Goal: Information Seeking & Learning: Stay updated

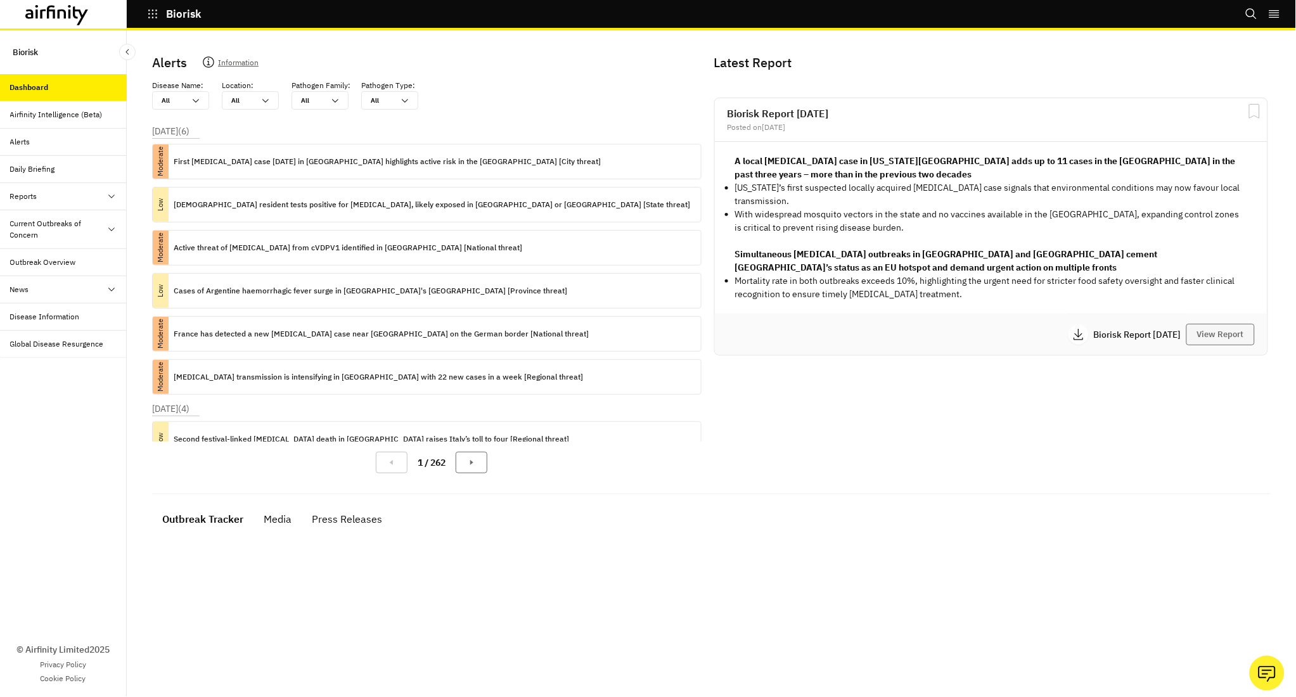
click at [1200, 326] on button "View Report" at bounding box center [1220, 335] width 68 height 22
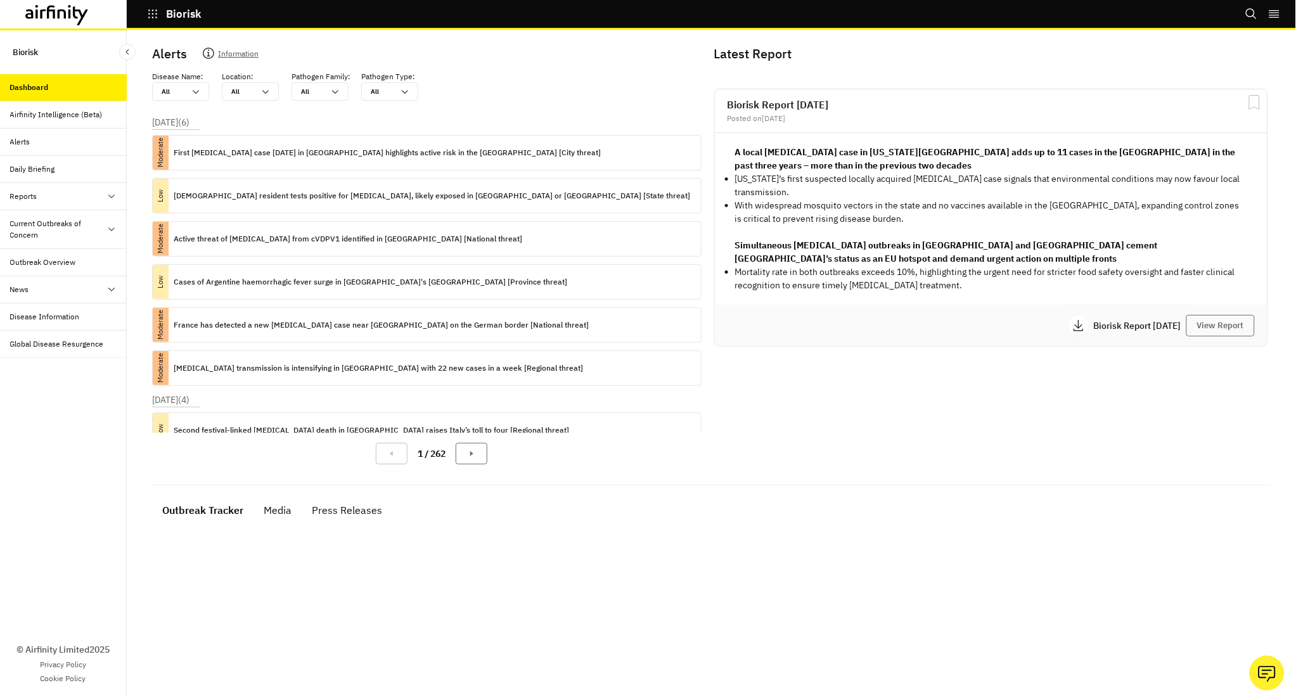
scroll to position [8, 0]
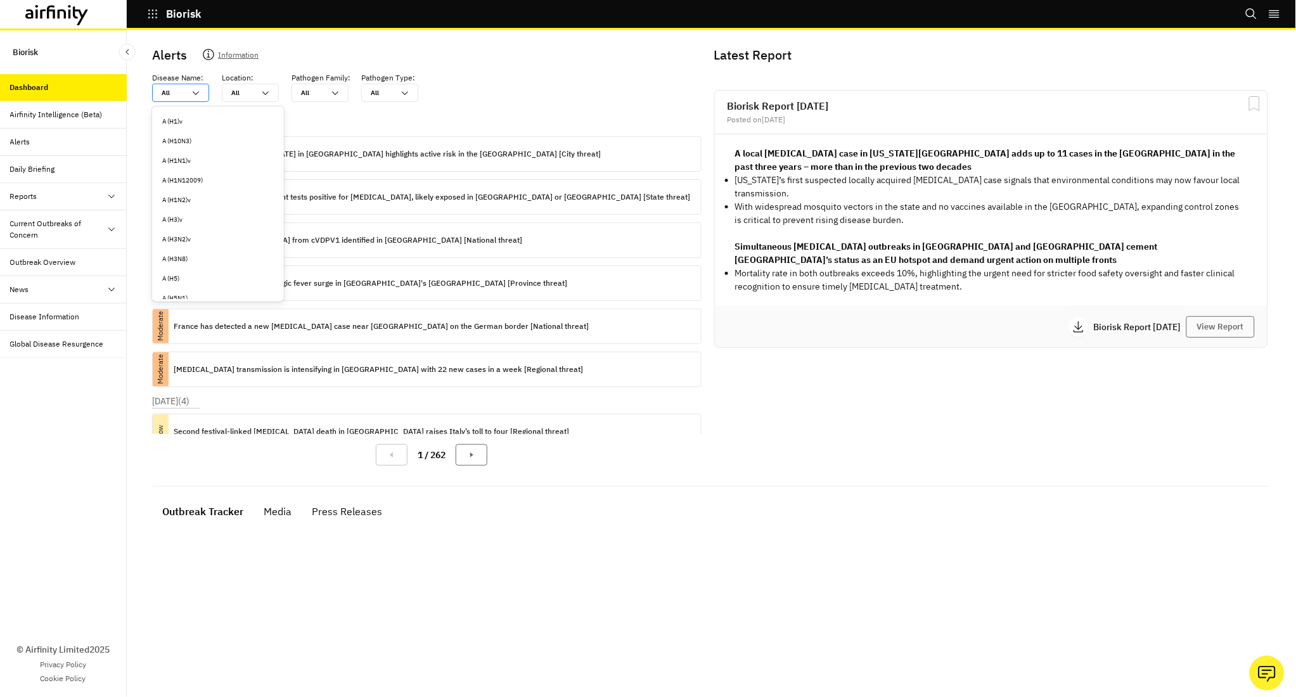
click at [188, 88] on div "All All" at bounding box center [172, 92] width 38 height 17
type input "a"
type input "an"
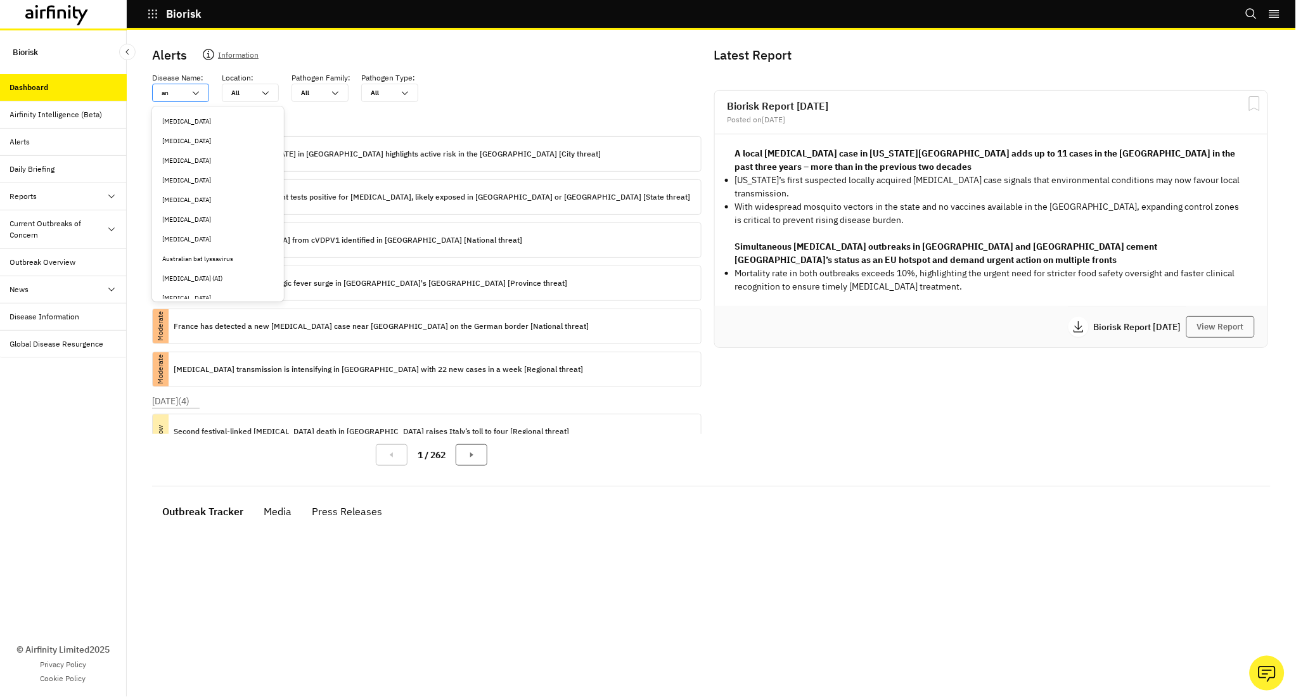
type input "ant"
click at [200, 118] on div "[MEDICAL_DATA]" at bounding box center [217, 122] width 111 height 10
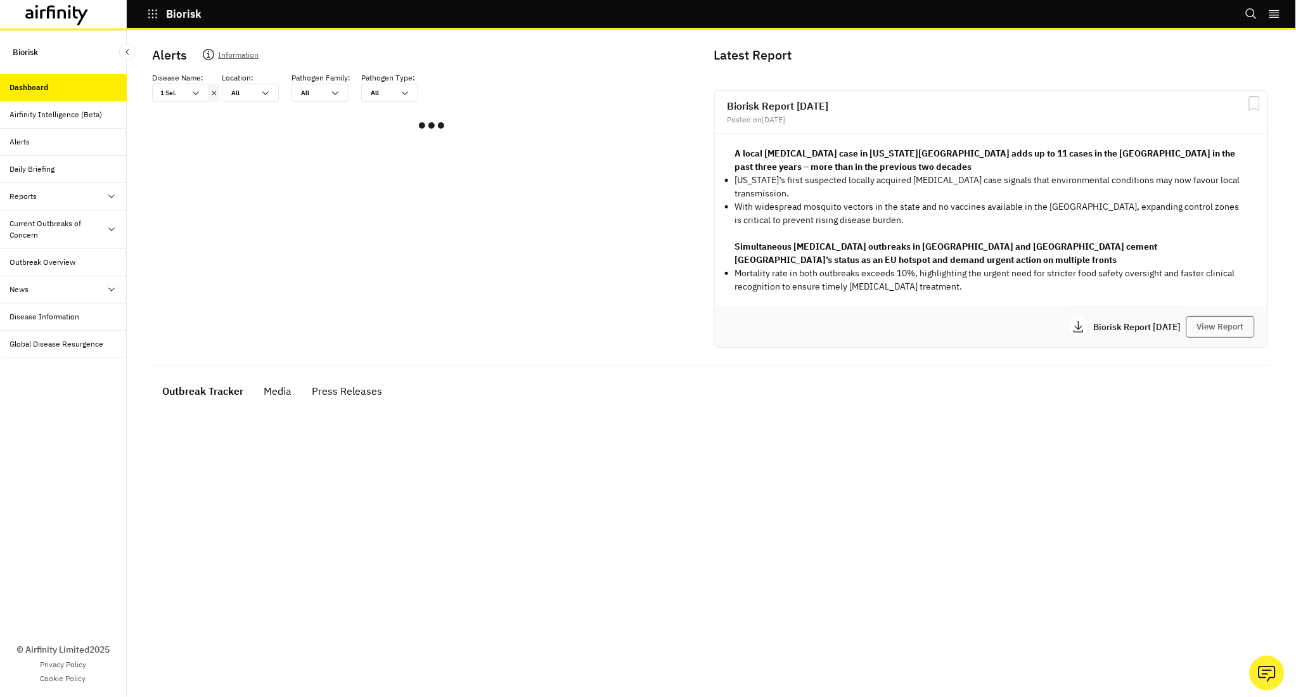
scroll to position [7, 0]
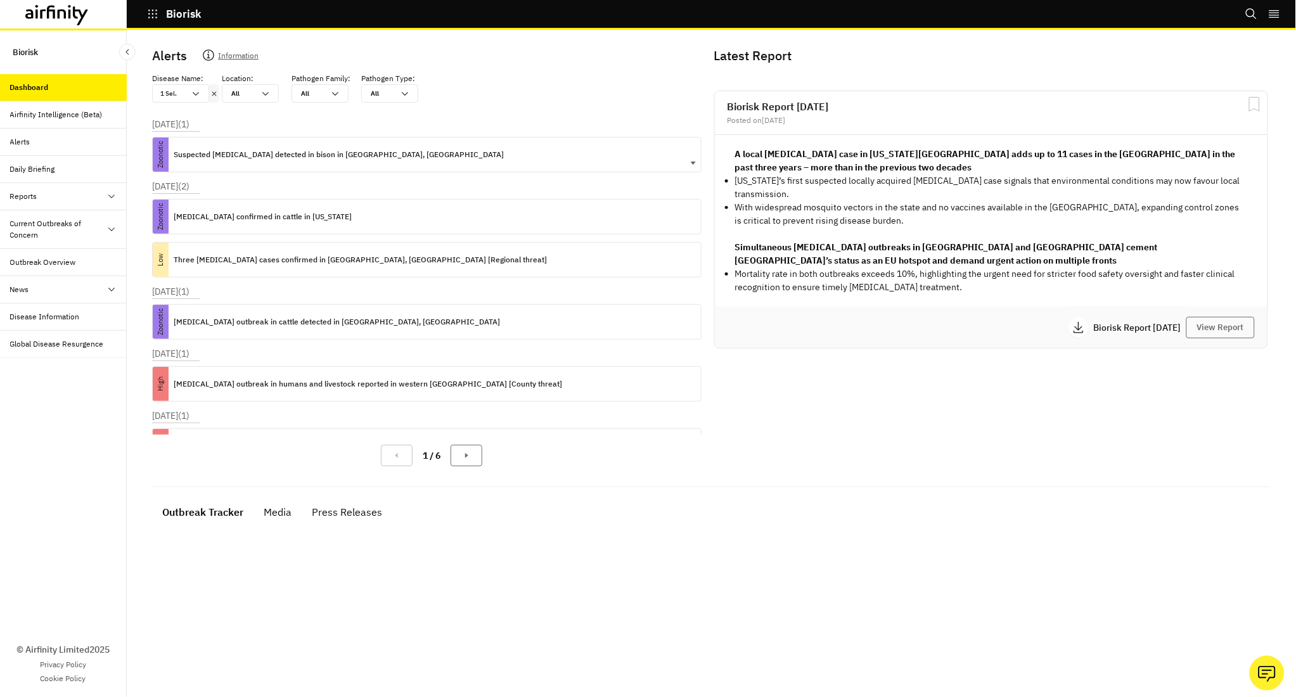
click at [263, 151] on p "Suspected [MEDICAL_DATA] detected in bison in [GEOGRAPHIC_DATA], [GEOGRAPHIC_DA…" at bounding box center [339, 155] width 330 height 14
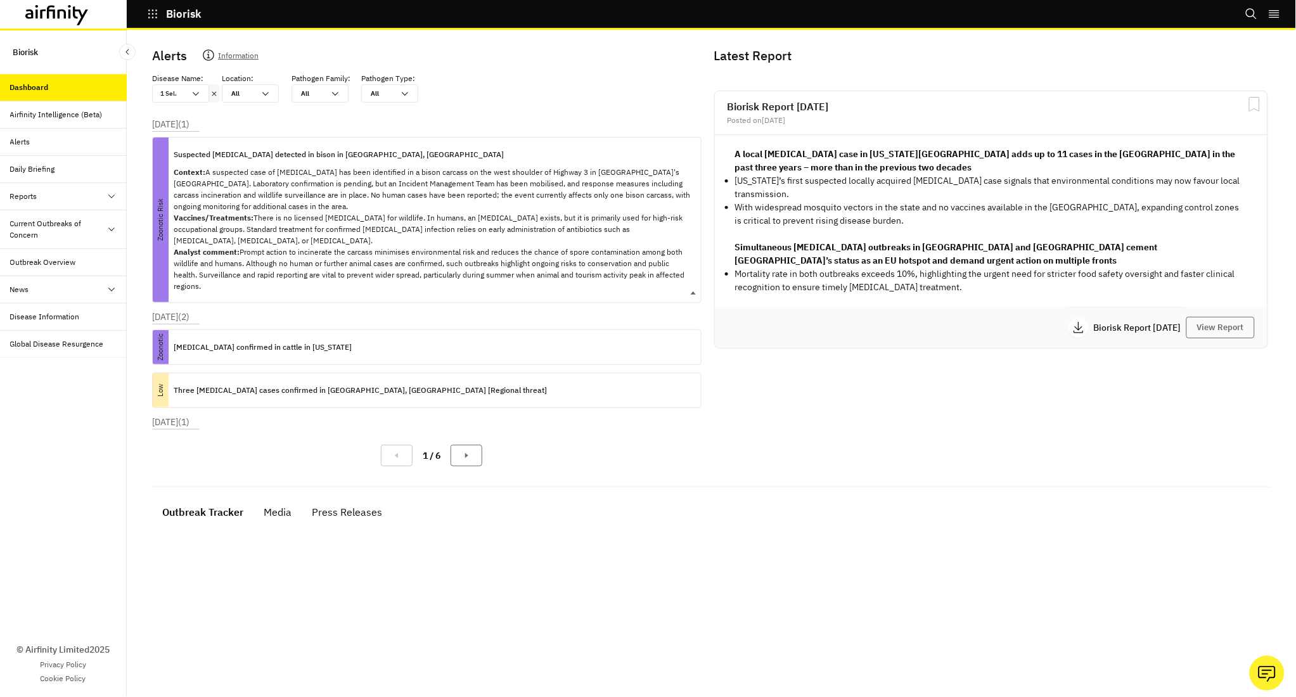
click at [262, 154] on p "Suspected [MEDICAL_DATA] detected in bison in [GEOGRAPHIC_DATA], [GEOGRAPHIC_DA…" at bounding box center [339, 155] width 330 height 14
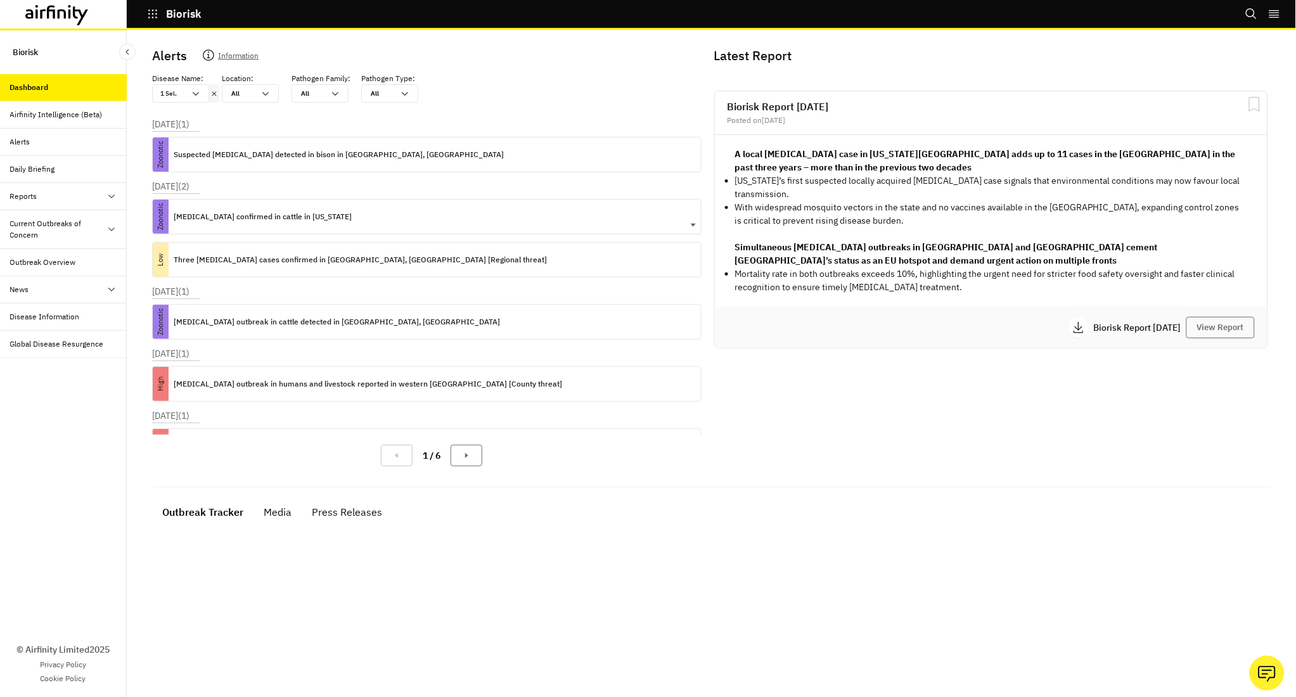
click at [256, 210] on p "[MEDICAL_DATA] confirmed in cattle in [US_STATE]" at bounding box center [263, 217] width 178 height 14
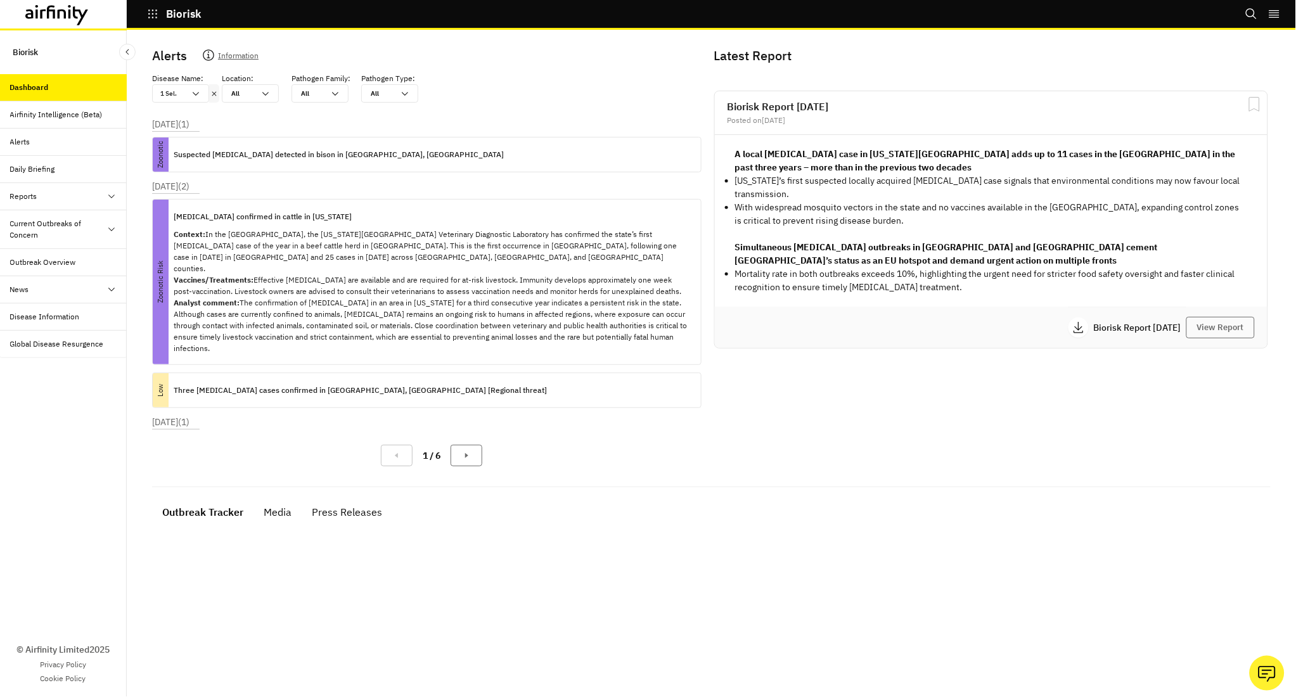
click at [215, 93] on icon at bounding box center [214, 94] width 9 height 10
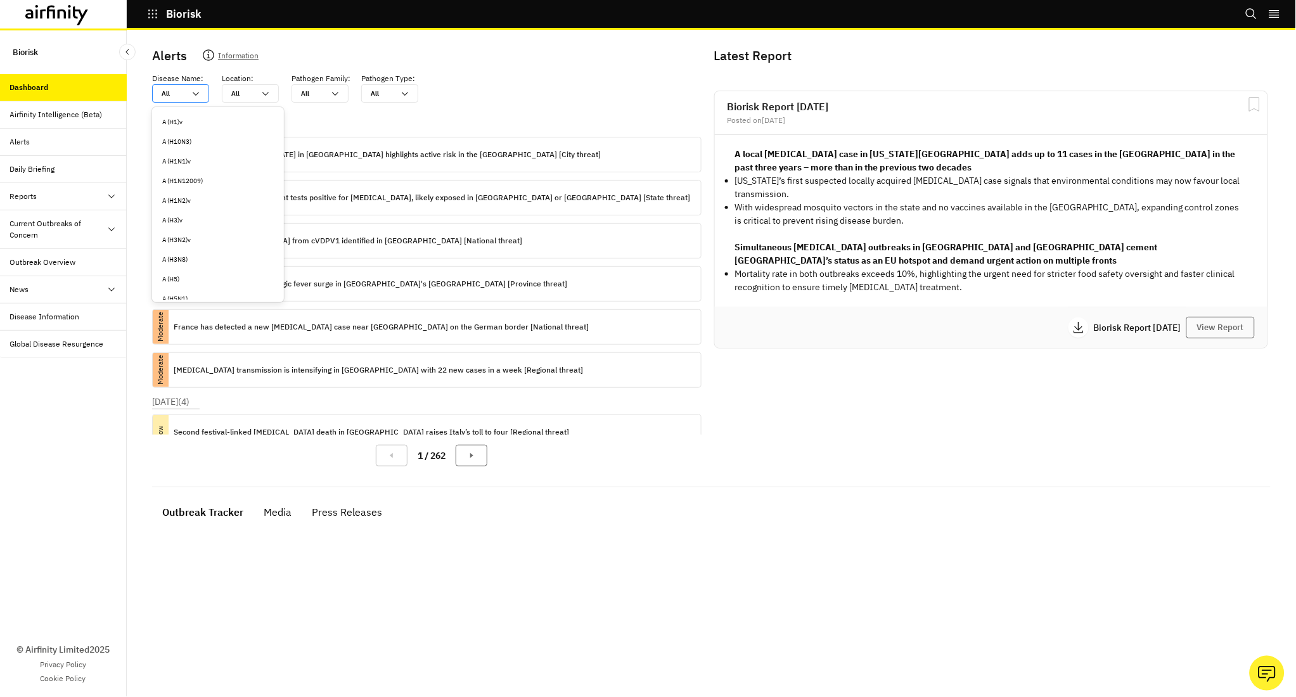
click at [188, 94] on div "All All" at bounding box center [172, 93] width 38 height 17
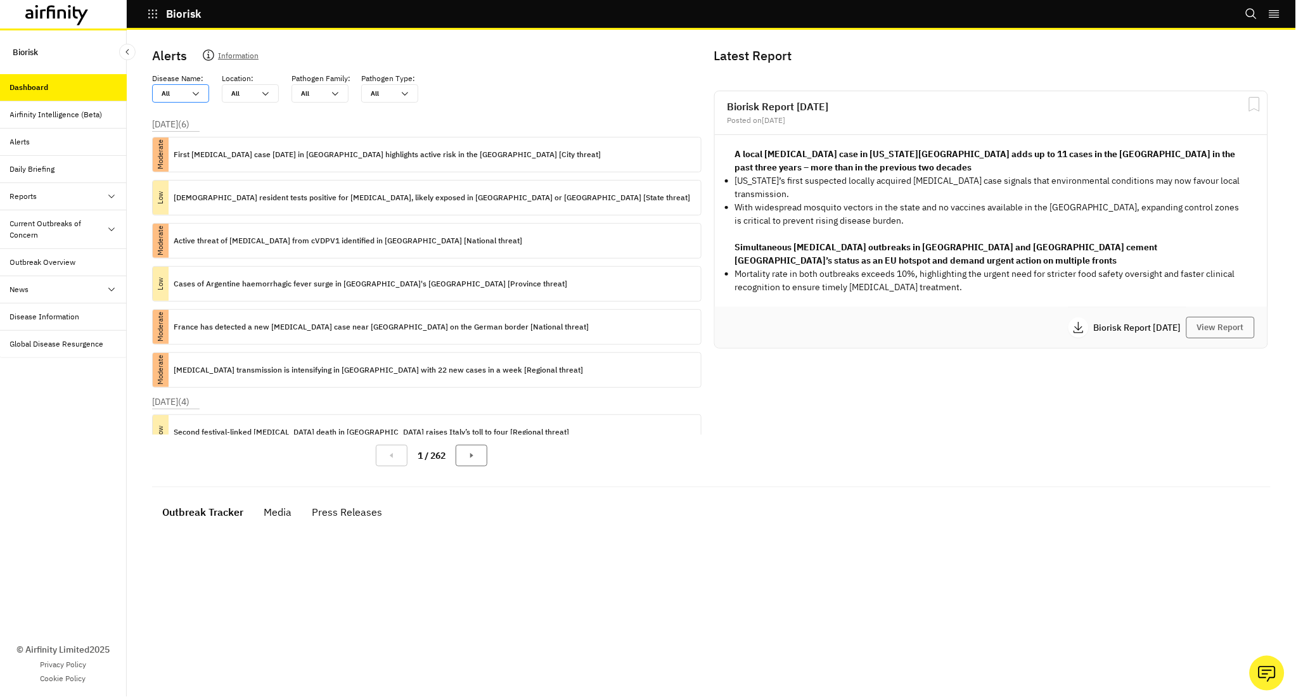
click at [188, 94] on div "All All" at bounding box center [172, 93] width 38 height 17
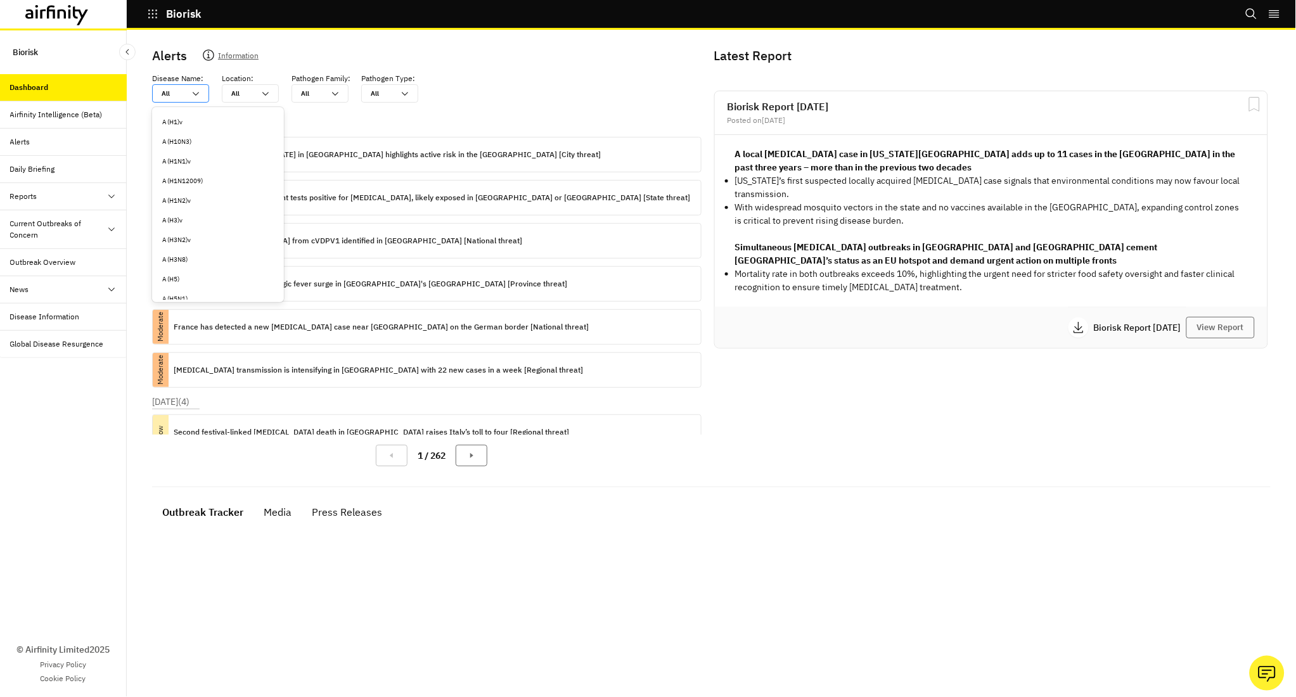
type input "n"
type input "na"
type input "nae"
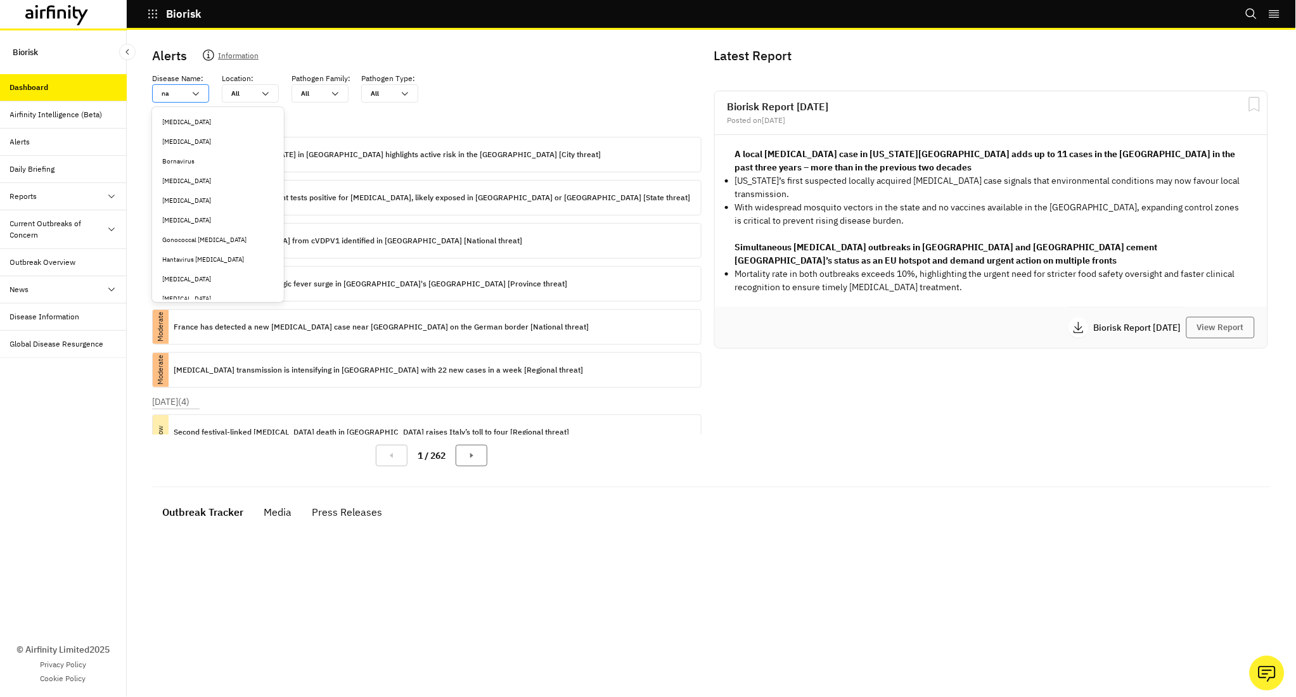
type input "nae"
click at [197, 139] on div "[MEDICAL_DATA] fowleri" at bounding box center [215, 142] width 106 height 10
